Goal: Information Seeking & Learning: Learn about a topic

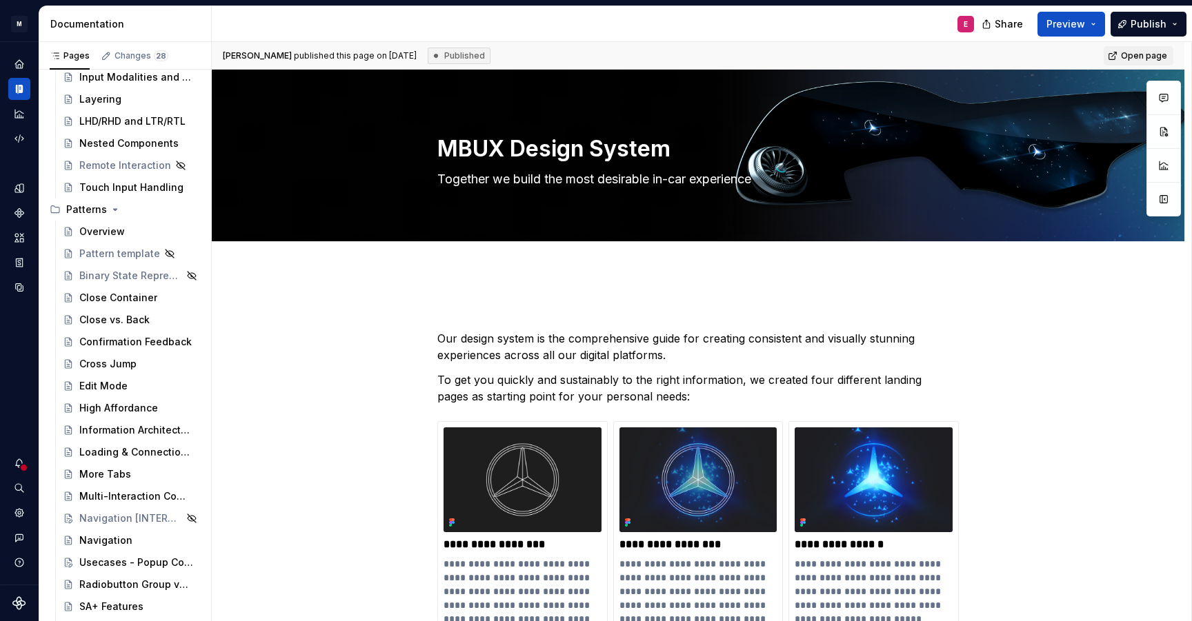
type textarea "*"
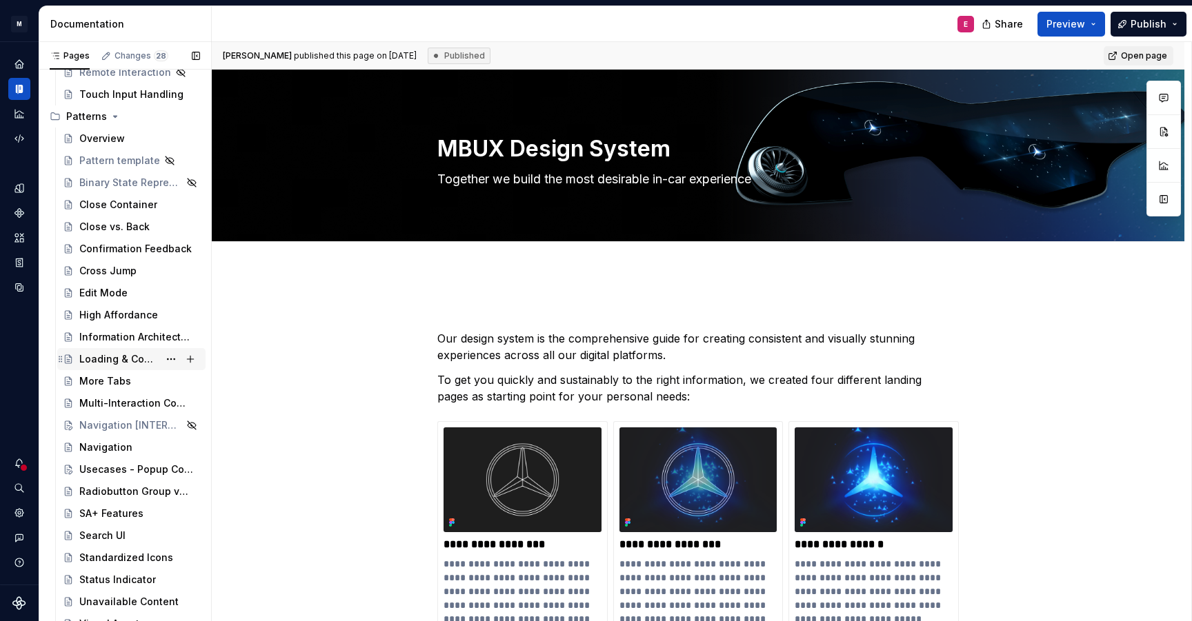
scroll to position [27775, 0]
click at [101, 183] on div "Binary State Representations" at bounding box center [111, 184] width 64 height 14
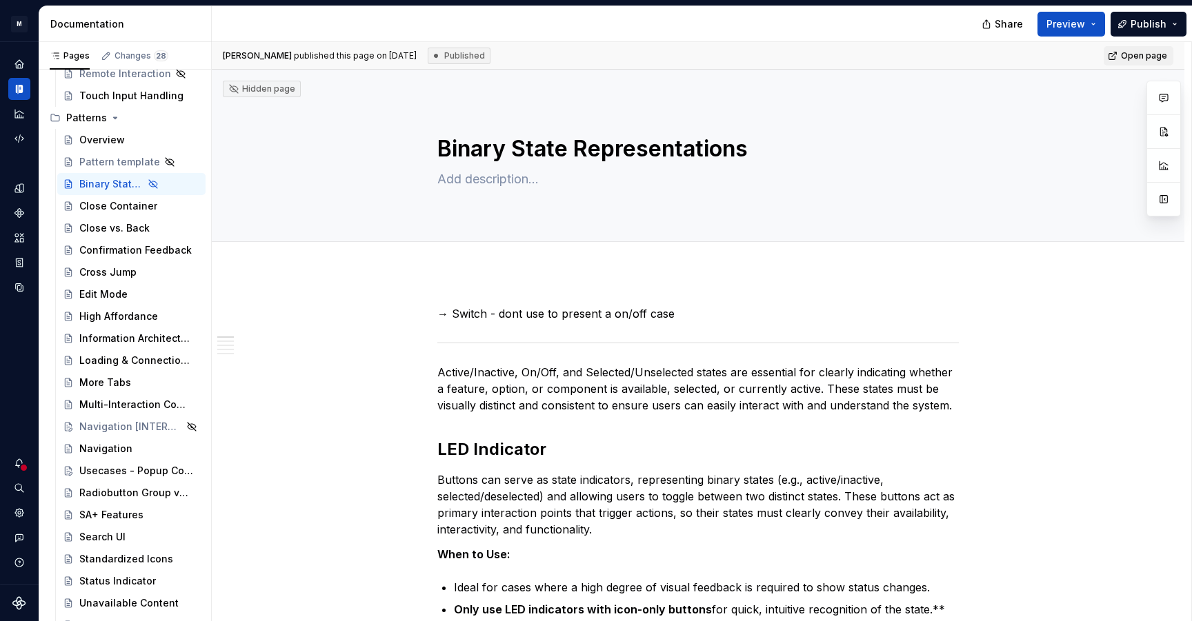
type textarea "*"
